Goal: Find specific page/section: Find specific page/section

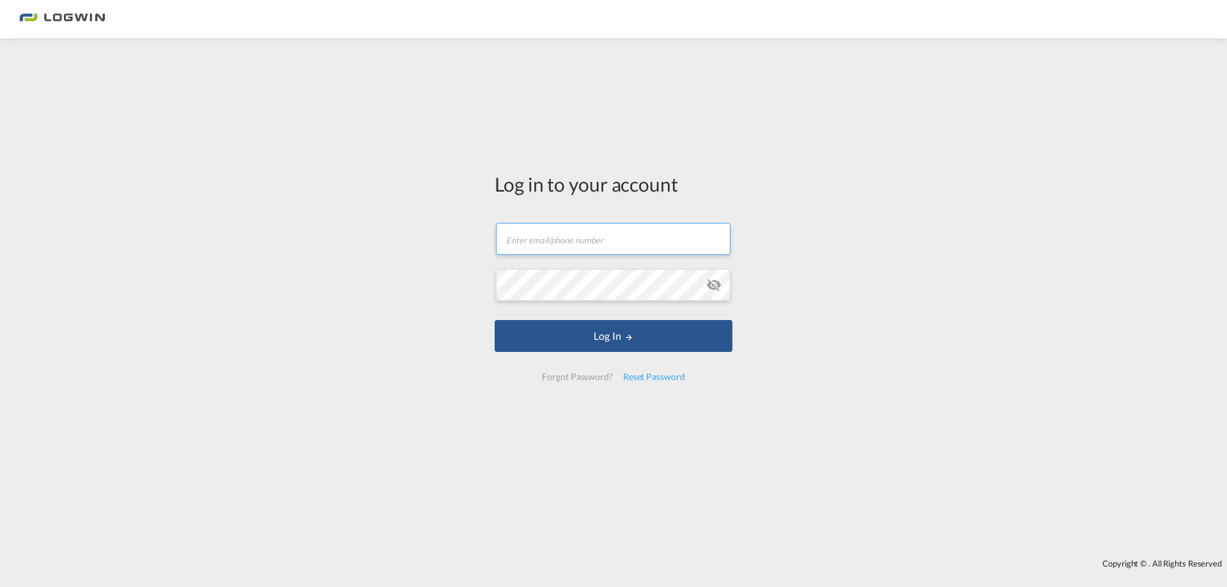
click at [594, 248] on input "text" at bounding box center [613, 239] width 235 height 32
type input "[PERSON_NAME][EMAIL_ADDRESS][DOMAIN_NAME]"
click at [495, 320] on button "Log In" at bounding box center [614, 336] width 238 height 32
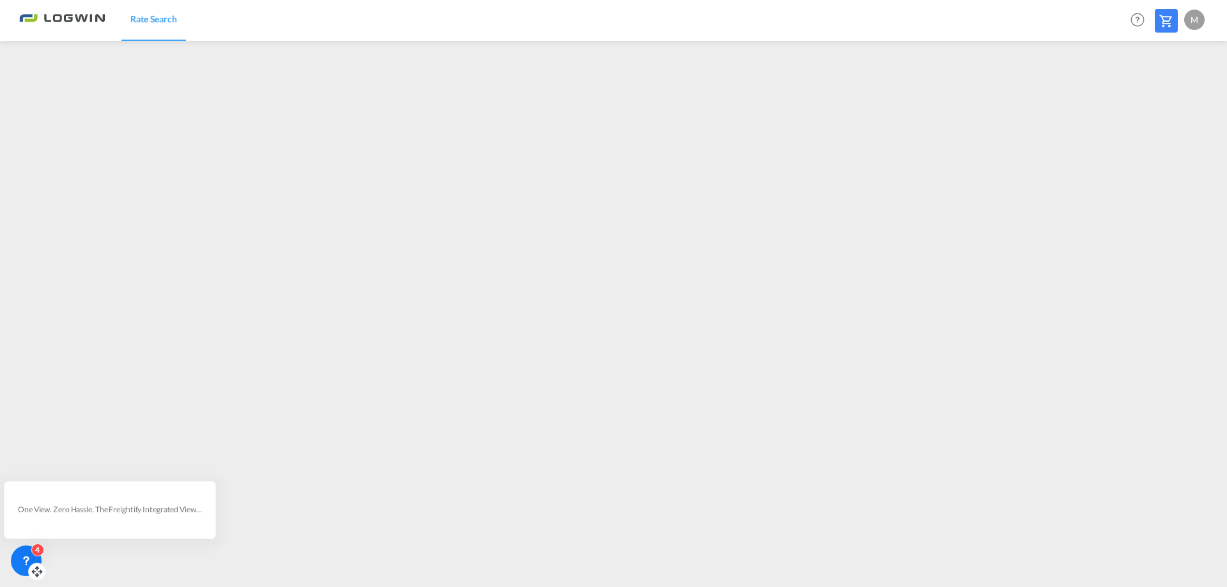
click at [22, 555] on icon at bounding box center [26, 561] width 13 height 13
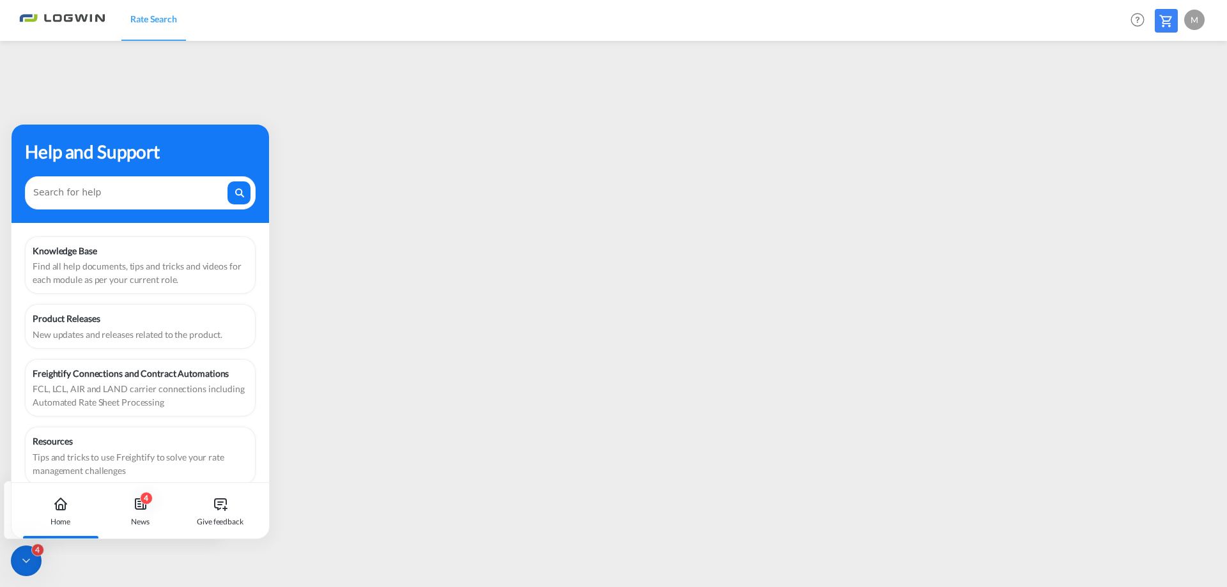
scroll to position [16, 0]
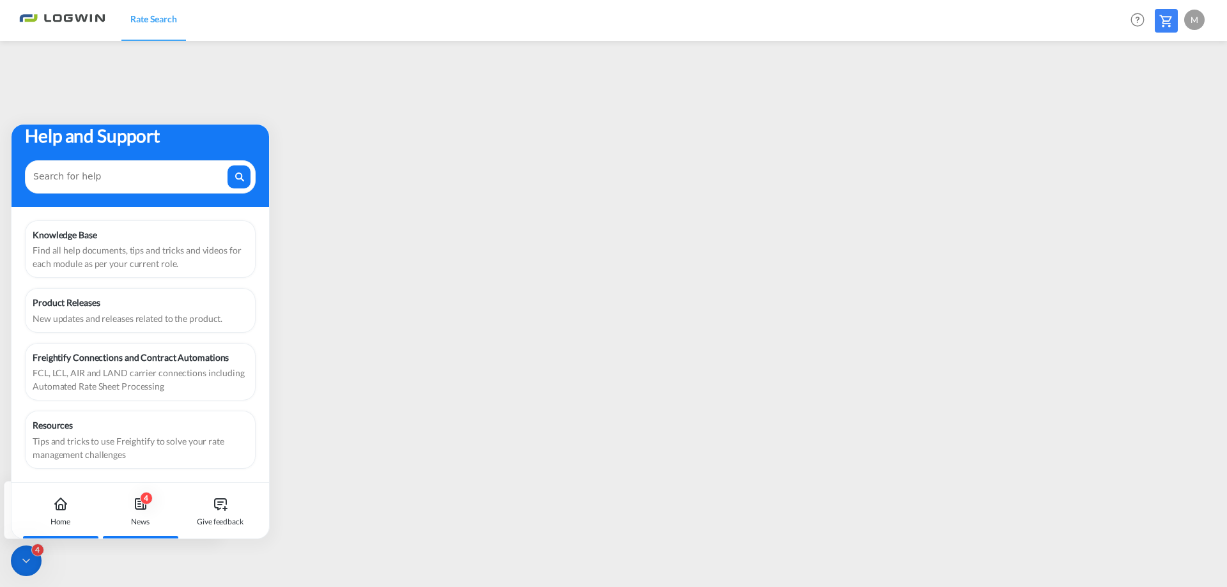
click at [146, 500] on div "4" at bounding box center [146, 498] width 13 height 13
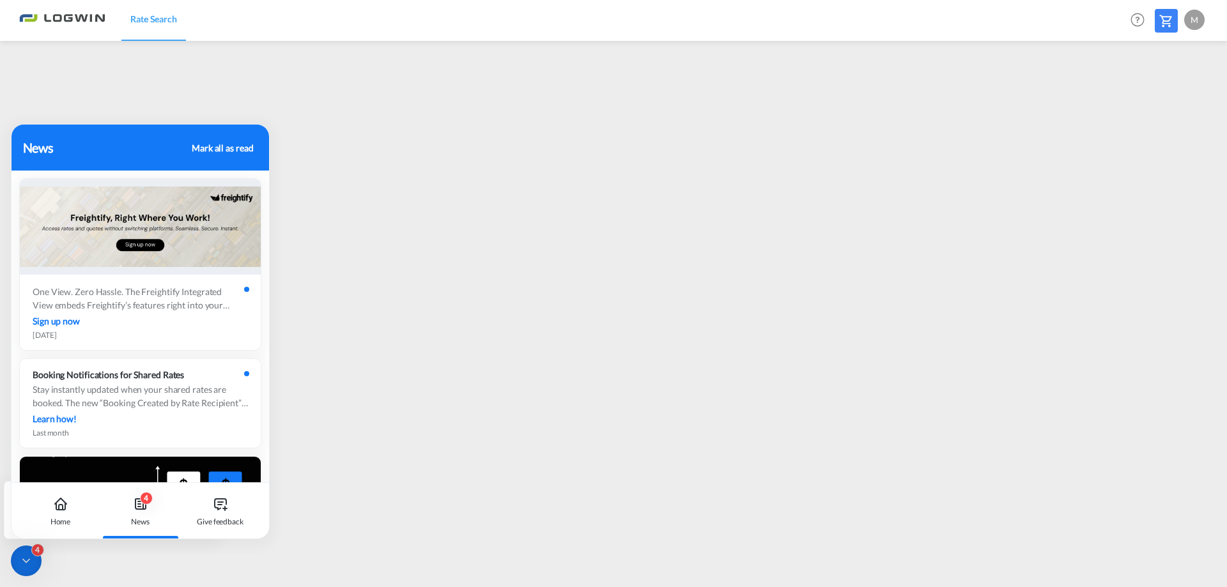
click at [35, 546] on div "4" at bounding box center [37, 550] width 13 height 13
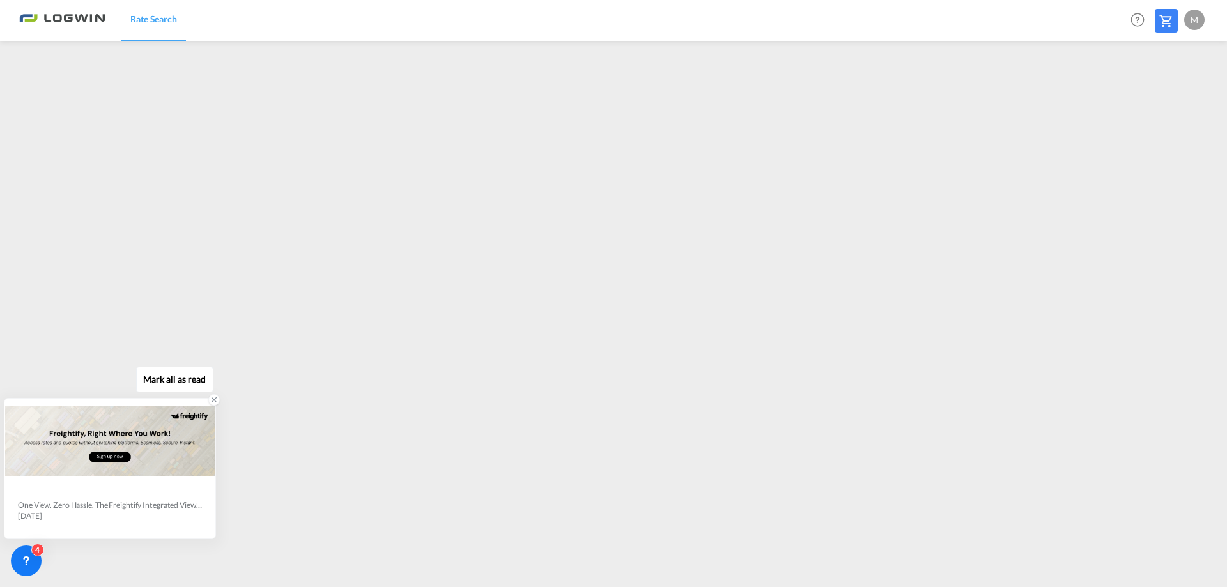
click at [215, 398] on icon at bounding box center [214, 400] width 9 height 9
